Goal: Transaction & Acquisition: Purchase product/service

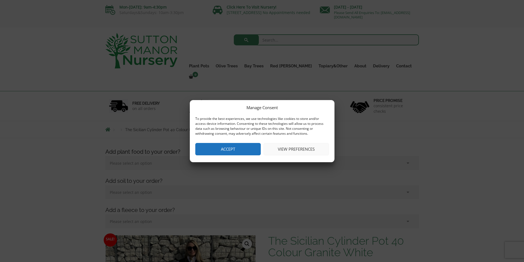
click at [246, 147] on button "Accept" at bounding box center [227, 149] width 65 height 12
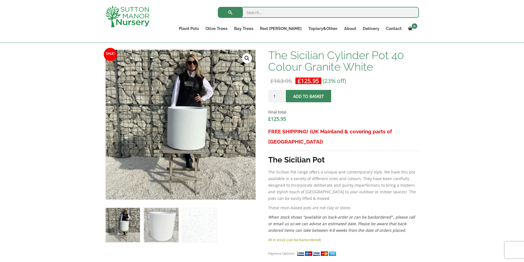
scroll to position [110, 0]
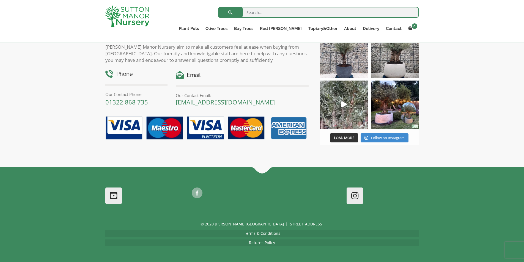
scroll to position [408, 0]
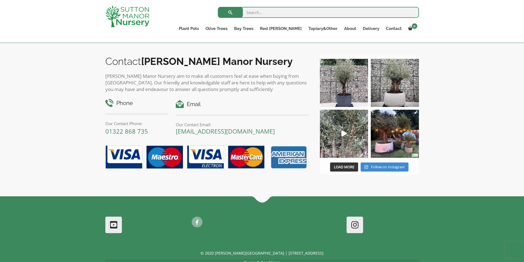
scroll to position [656, 0]
